Goal: Task Accomplishment & Management: Use online tool/utility

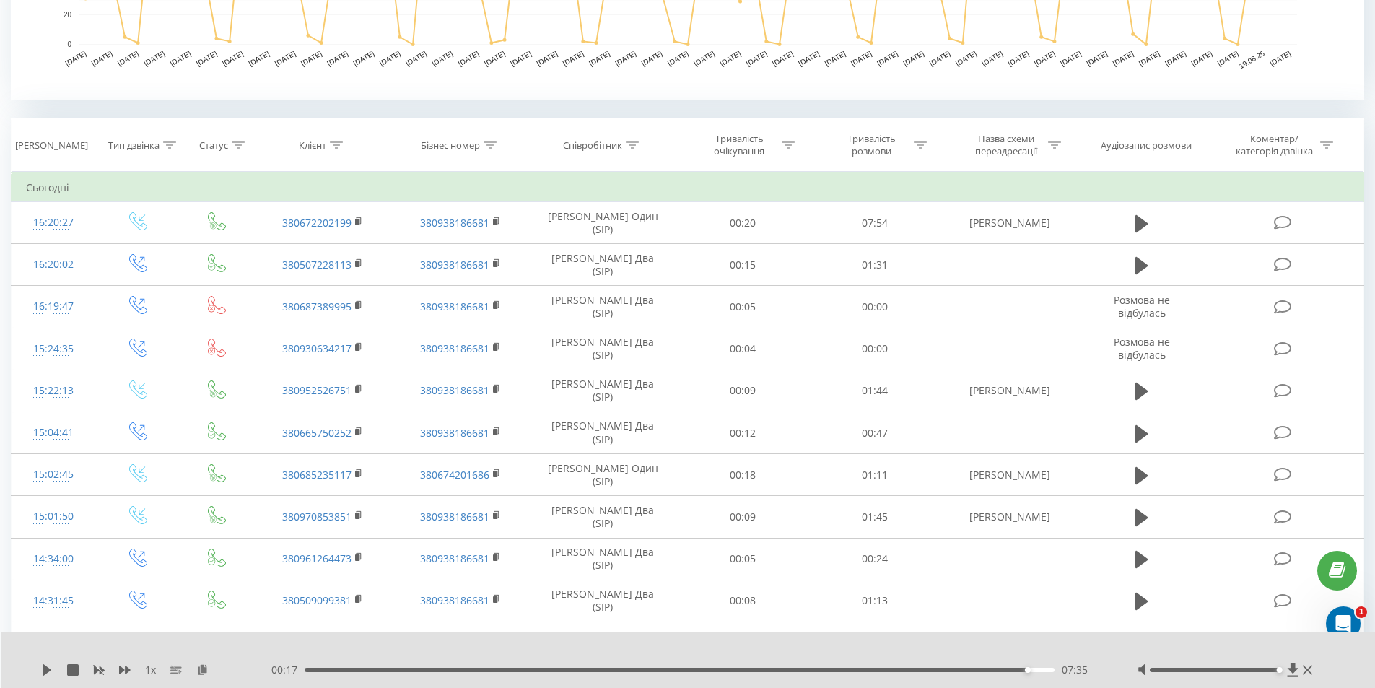
click at [1286, 667] on div at bounding box center [1227, 670] width 179 height 14
click at [988, 669] on div "07:11" at bounding box center [680, 670] width 751 height 4
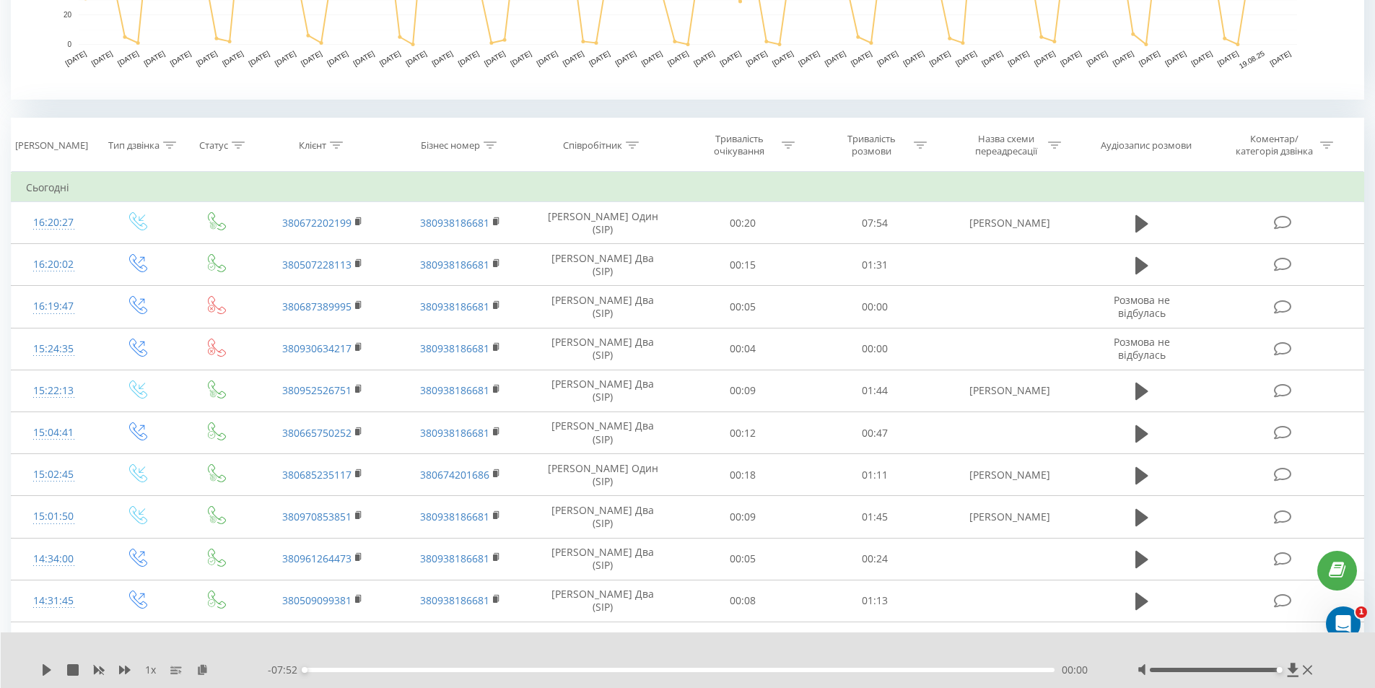
click at [989, 669] on div "00:00" at bounding box center [680, 670] width 751 height 4
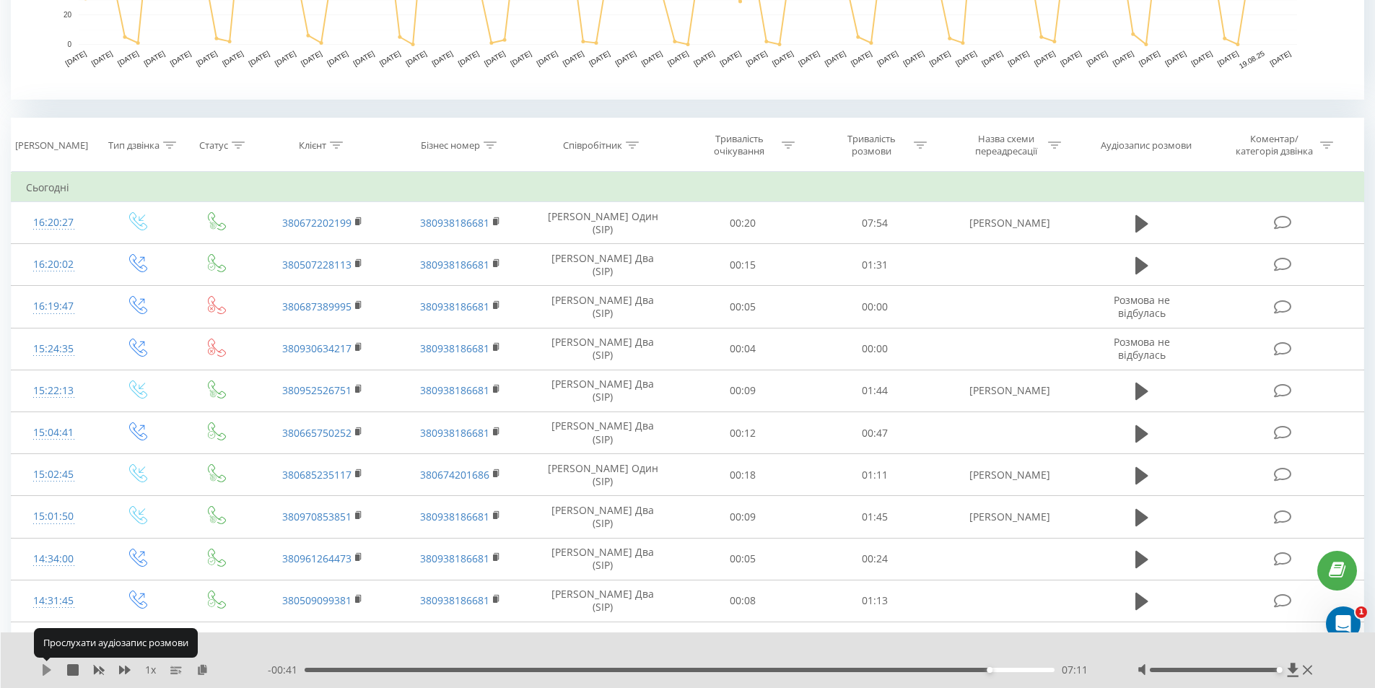
click at [46, 669] on icon at bounding box center [47, 670] width 9 height 12
drag, startPoint x: 981, startPoint y: 668, endPoint x: 987, endPoint y: 686, distance: 18.3
click at [981, 670] on div "07:06" at bounding box center [680, 670] width 751 height 4
click at [48, 671] on icon at bounding box center [47, 670] width 12 height 12
click at [44, 668] on icon at bounding box center [47, 670] width 9 height 12
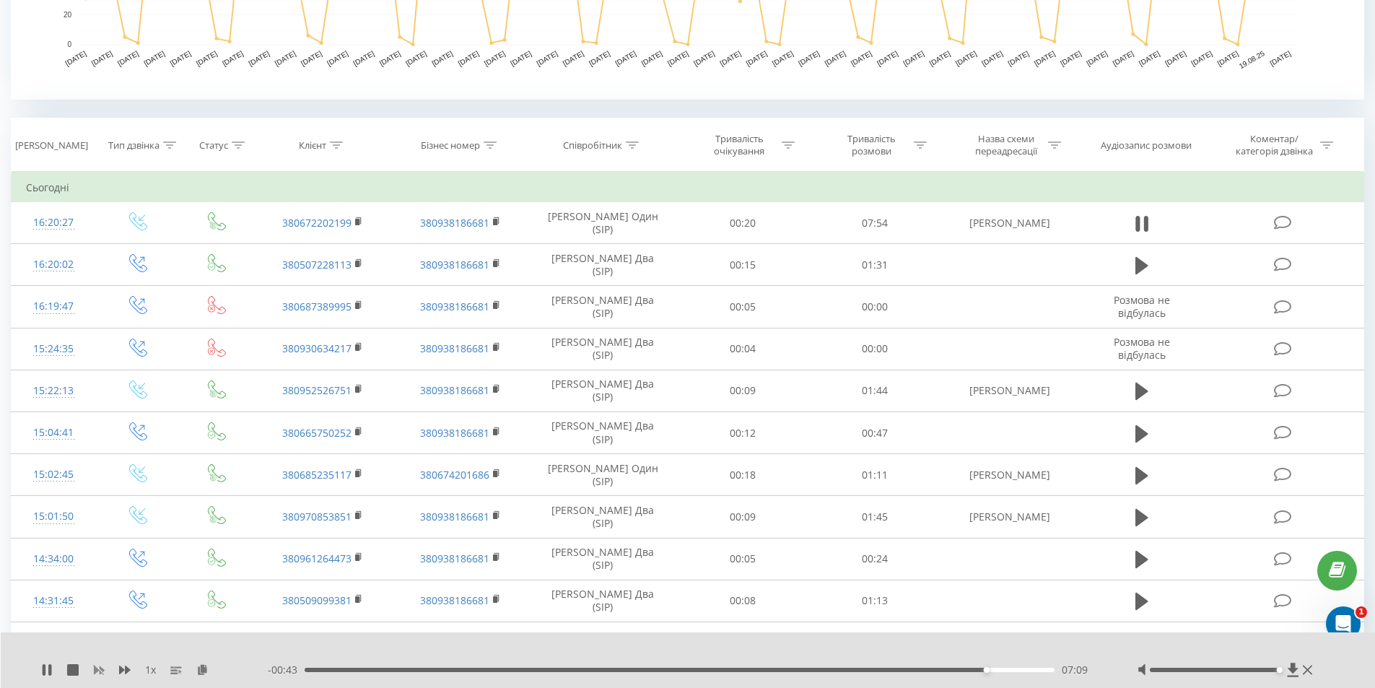
click at [96, 670] on icon at bounding box center [99, 670] width 11 height 9
click at [35, 672] on div "1 x - 00:39 07:13 07:13" at bounding box center [688, 660] width 1375 height 56
click at [42, 669] on icon at bounding box center [47, 670] width 12 height 12
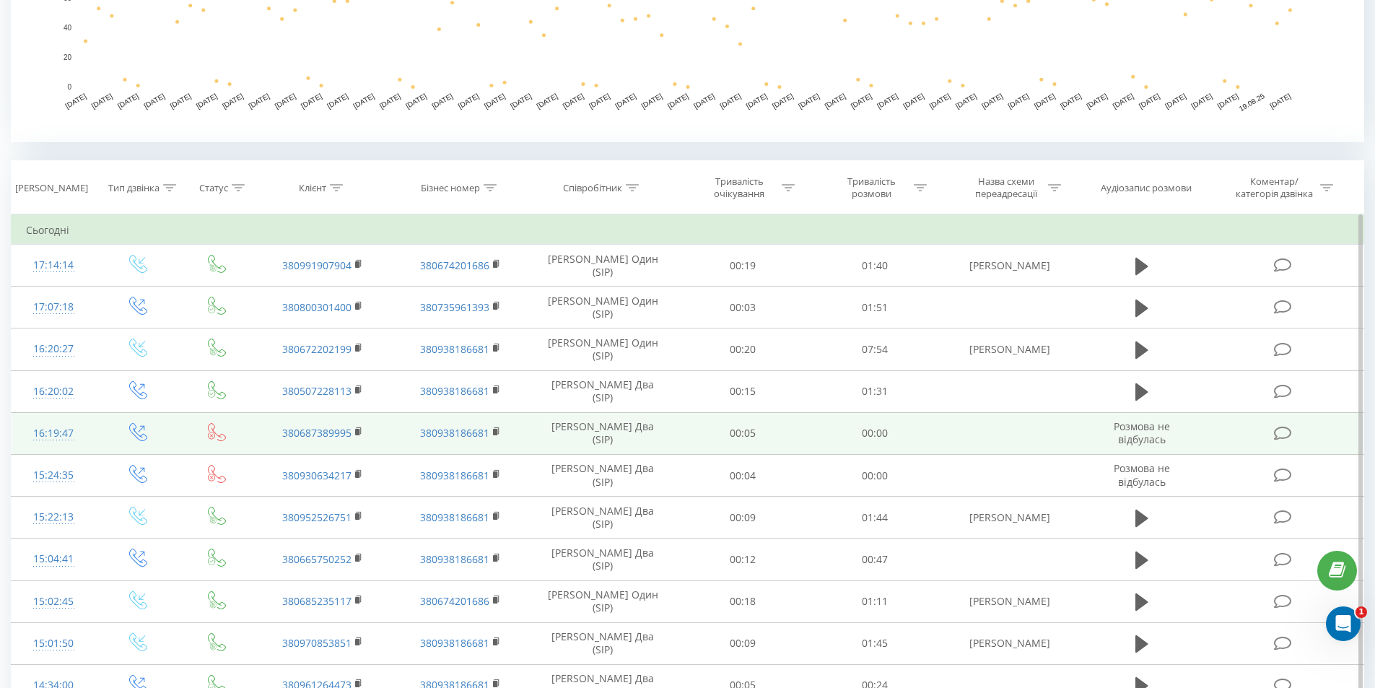
scroll to position [505, 0]
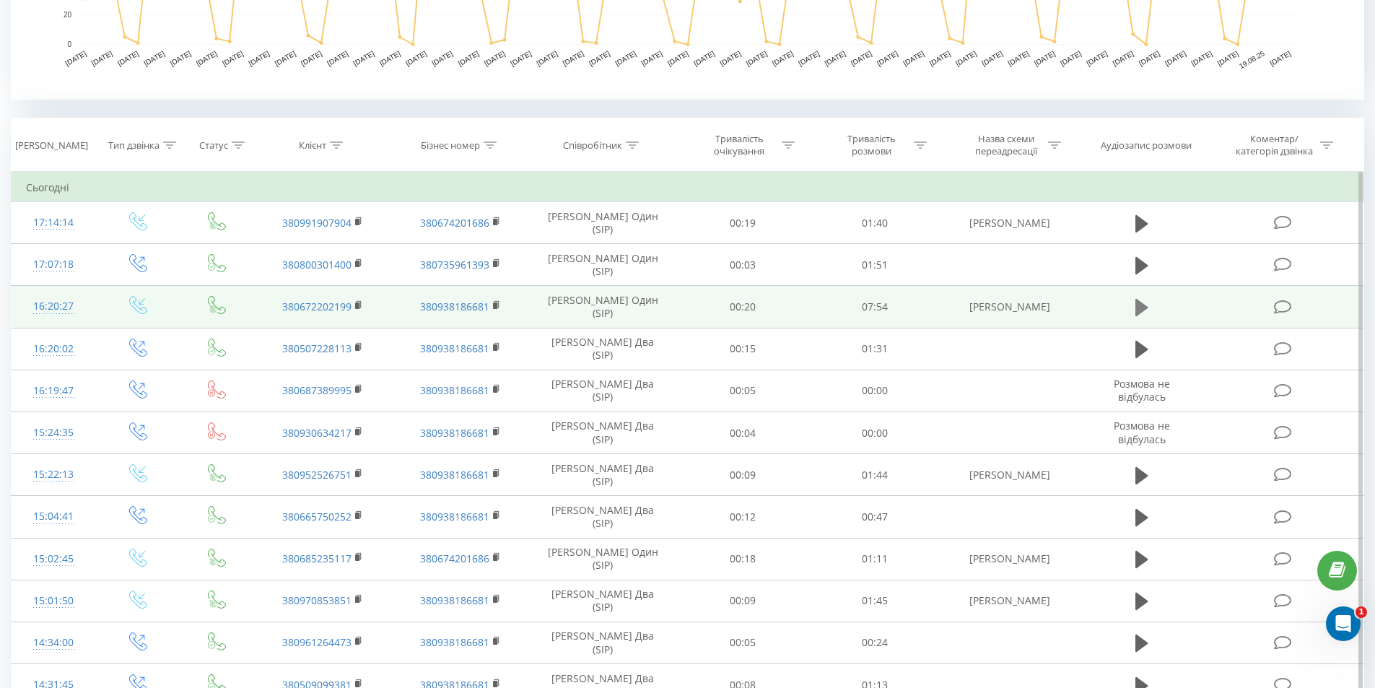
click at [1137, 310] on icon at bounding box center [1141, 307] width 13 height 17
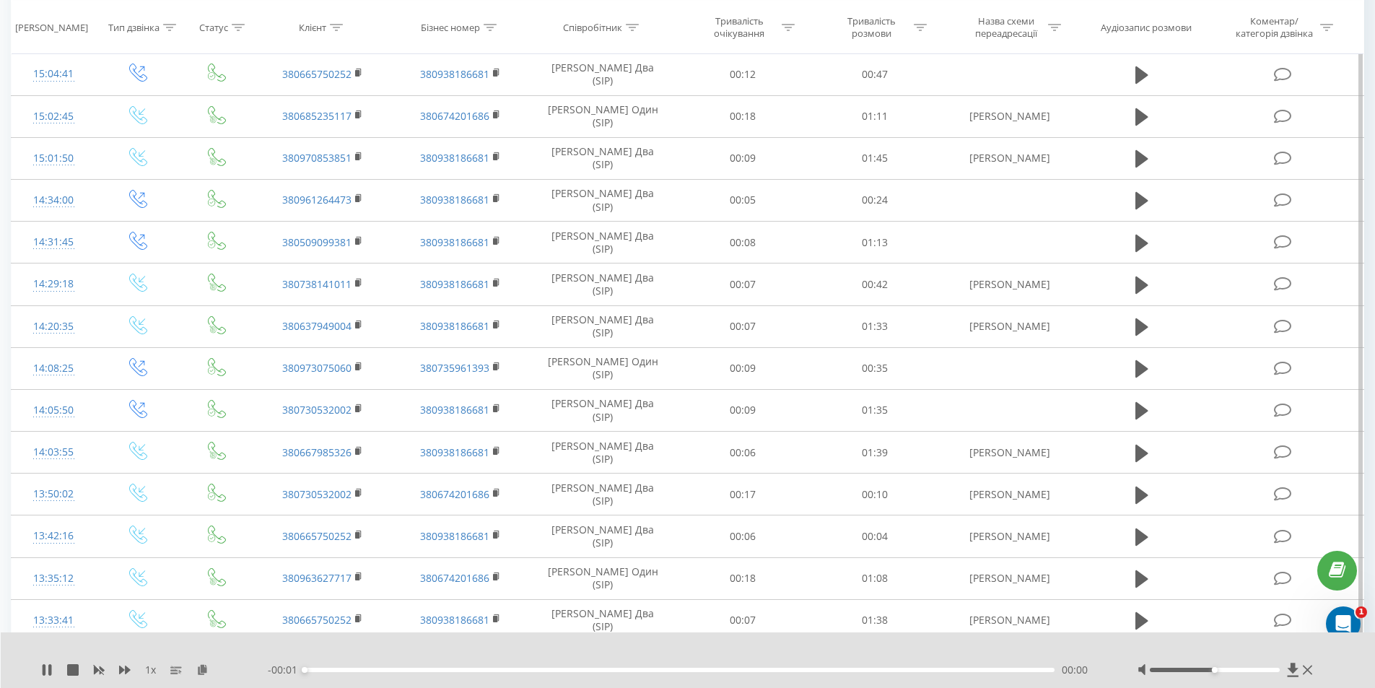
scroll to position [1011, 0]
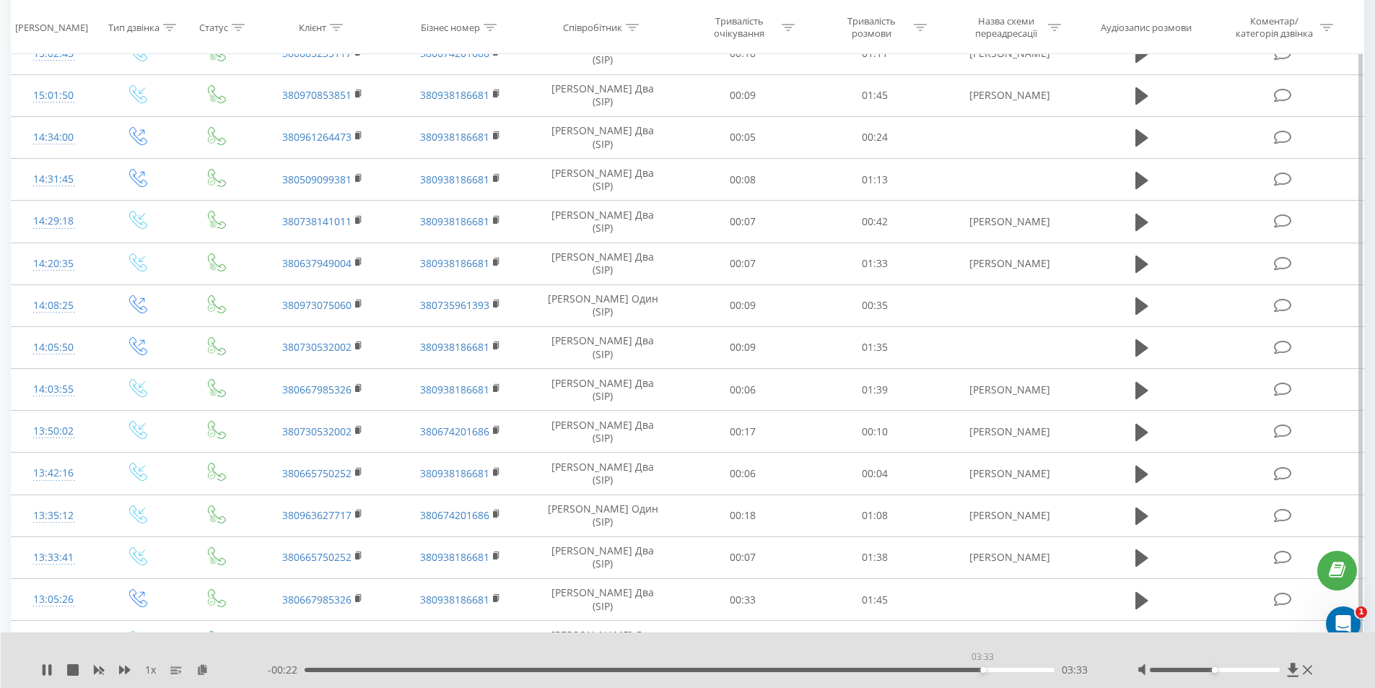
drag, startPoint x: 331, startPoint y: 672, endPoint x: 982, endPoint y: 673, distance: 651.1
click at [982, 673] on div "- 00:22 03:33 03:33" at bounding box center [685, 670] width 834 height 14
click at [1276, 672] on div at bounding box center [1227, 670] width 179 height 14
click at [1272, 670] on div at bounding box center [1215, 670] width 130 height 4
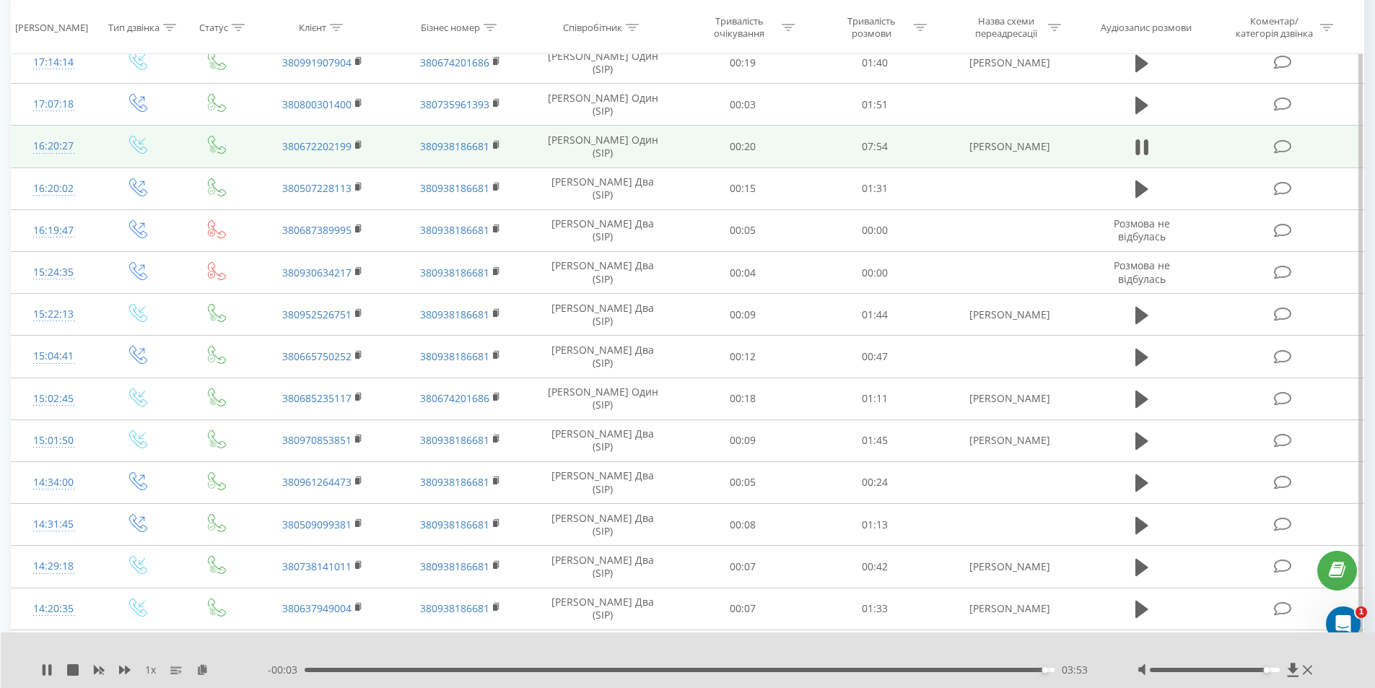
scroll to position [722, 0]
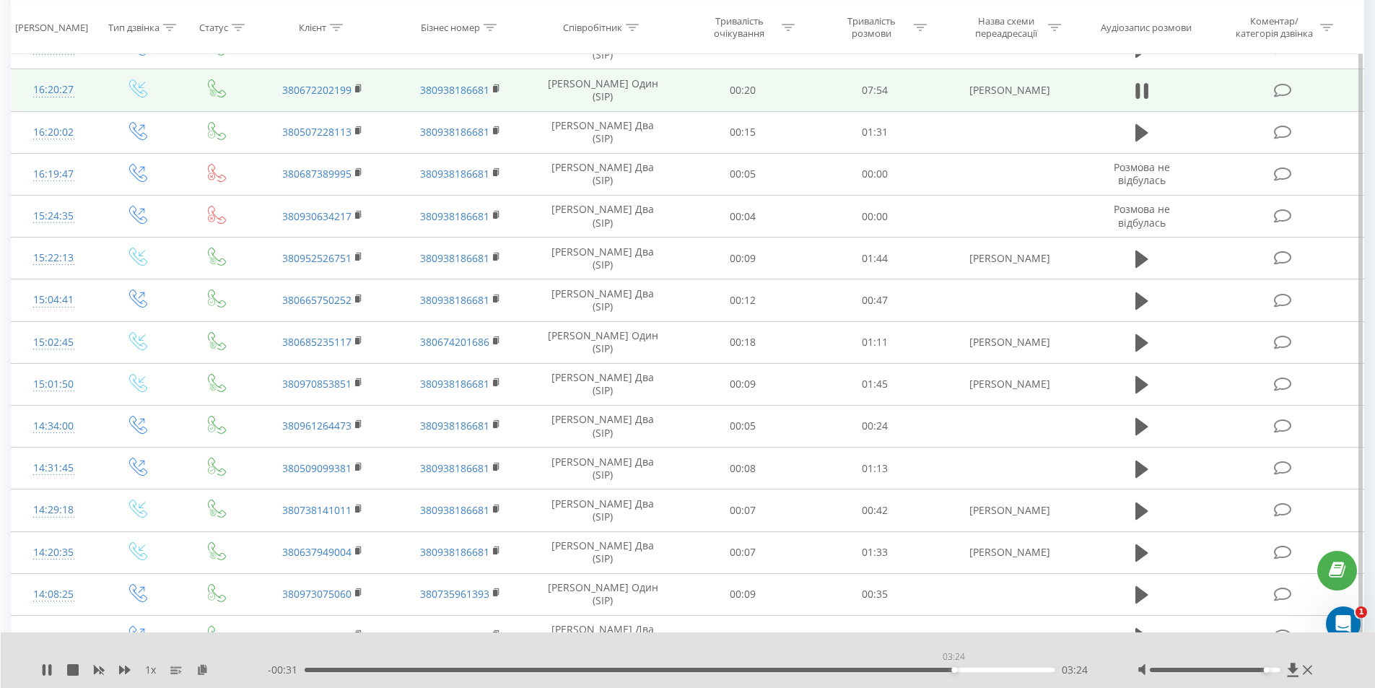
click at [954, 668] on div "03:24" at bounding box center [680, 670] width 751 height 4
click at [904, 667] on div "- 00:30 03:25 03:25" at bounding box center [685, 670] width 834 height 14
click at [906, 668] on div "03:09" at bounding box center [680, 670] width 751 height 4
click at [935, 668] on div "03:13" at bounding box center [680, 670] width 751 height 4
click at [954, 671] on div "03:20" at bounding box center [680, 670] width 751 height 4
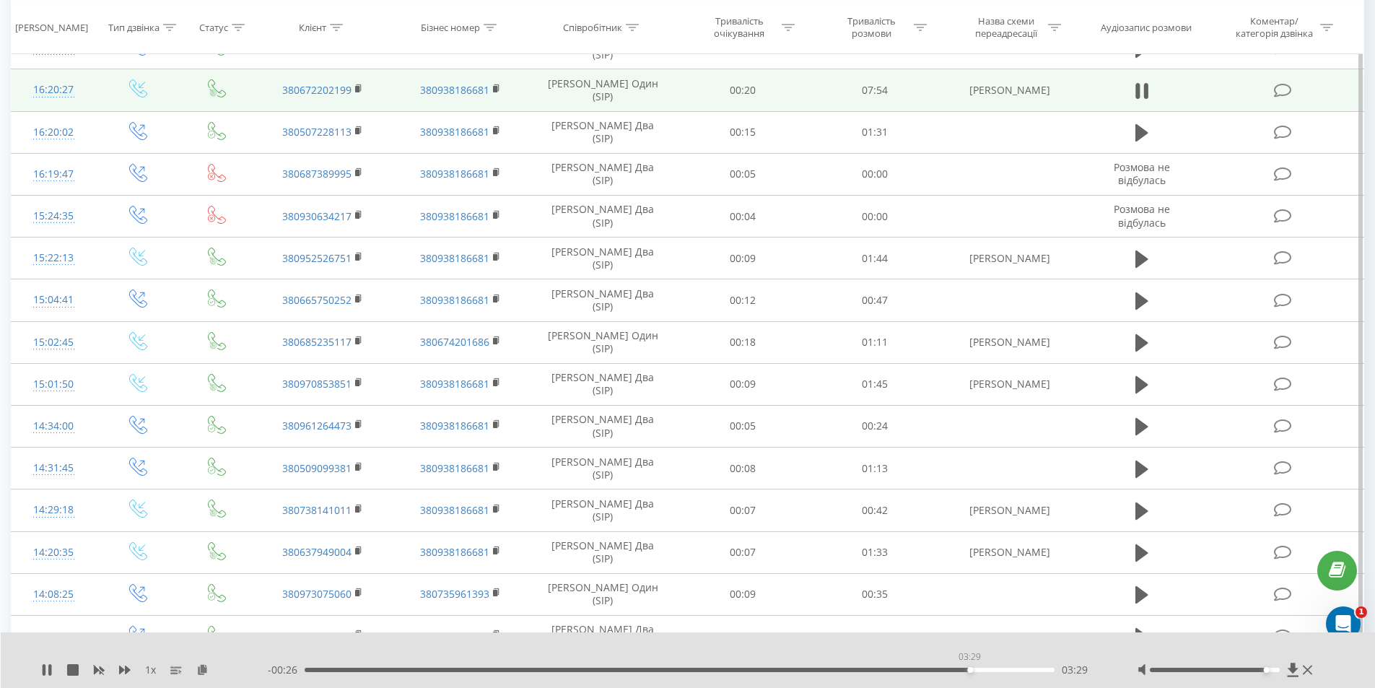
click at [969, 671] on div "03:29" at bounding box center [680, 670] width 751 height 4
click at [985, 670] on div "03:30" at bounding box center [680, 670] width 751 height 4
click at [1000, 671] on div "03:35" at bounding box center [680, 670] width 751 height 4
click at [1016, 671] on div "03:44" at bounding box center [680, 670] width 751 height 4
click at [1027, 671] on div "03:47" at bounding box center [680, 670] width 751 height 4
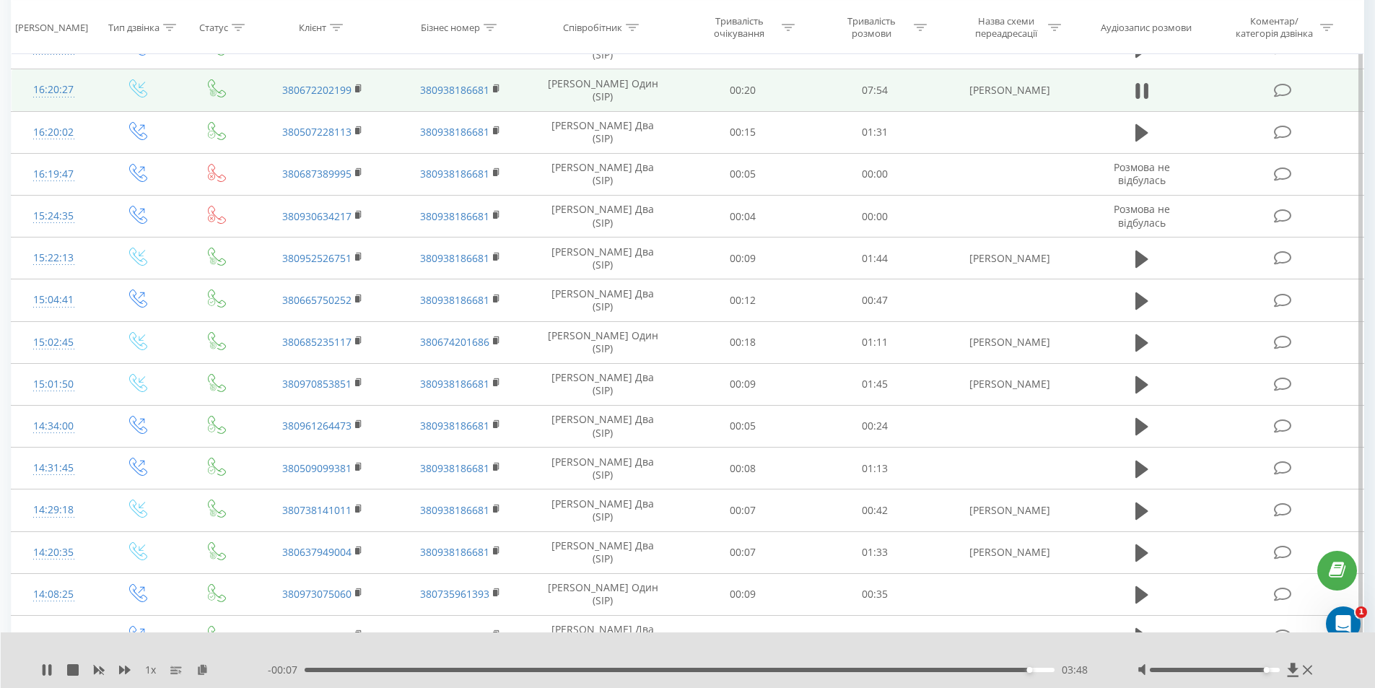
click at [1035, 670] on div "03:48" at bounding box center [680, 670] width 751 height 4
click at [1046, 670] on div "03:53" at bounding box center [680, 670] width 751 height 4
click at [49, 669] on icon at bounding box center [49, 670] width 3 height 12
click at [966, 671] on div "03:55" at bounding box center [680, 670] width 751 height 4
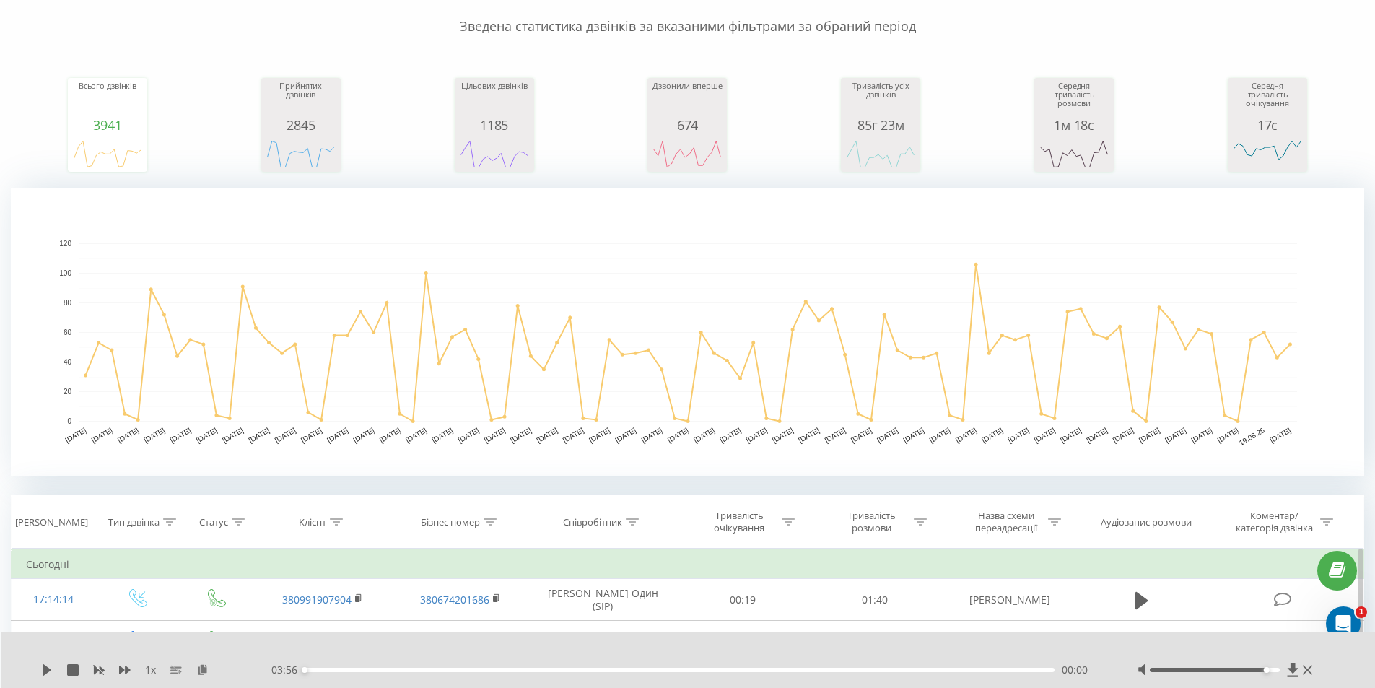
scroll to position [0, 0]
